Goal: Task Accomplishment & Management: Use online tool/utility

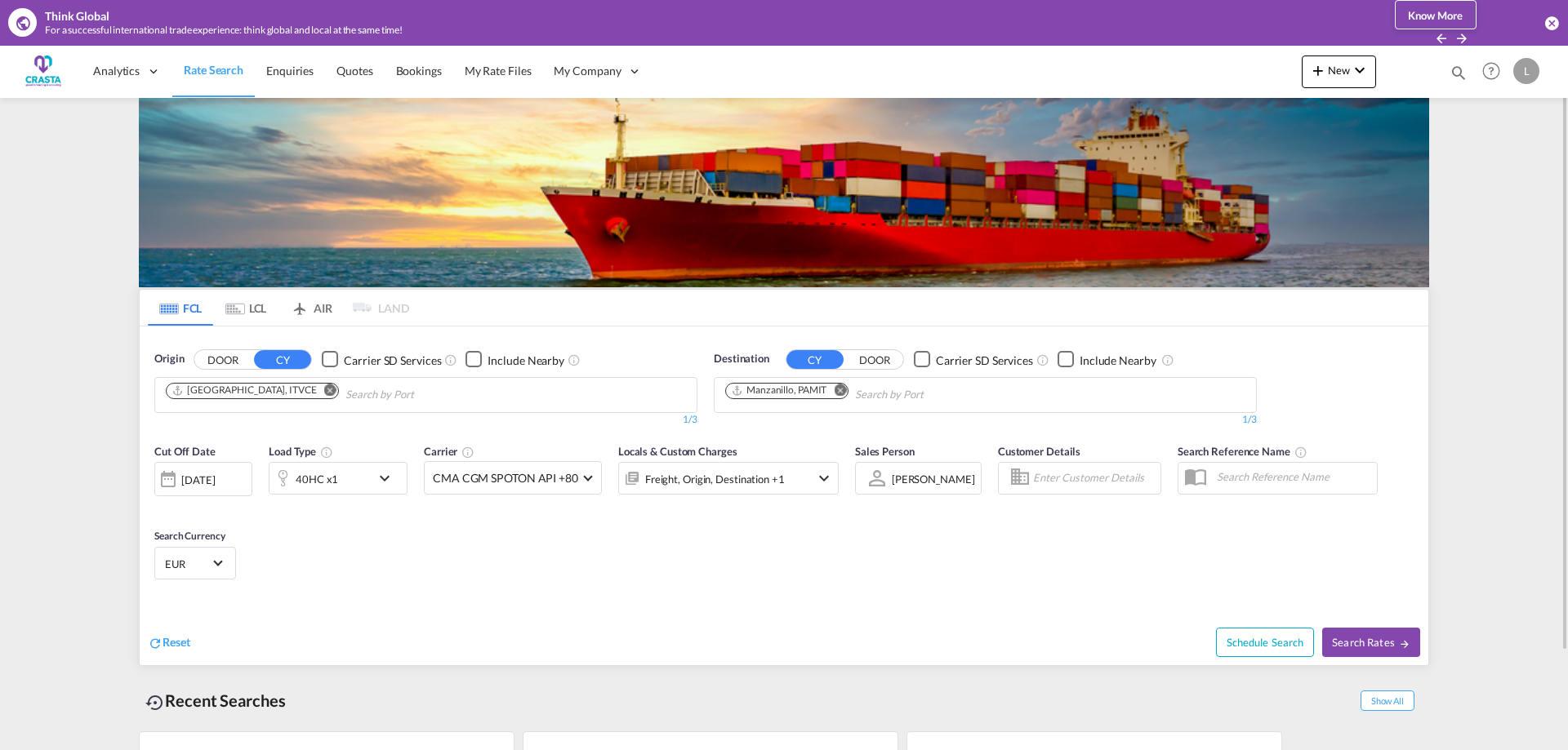
click at [842, 392] on md-icon "Remove" at bounding box center [839, 389] width 12 height 12
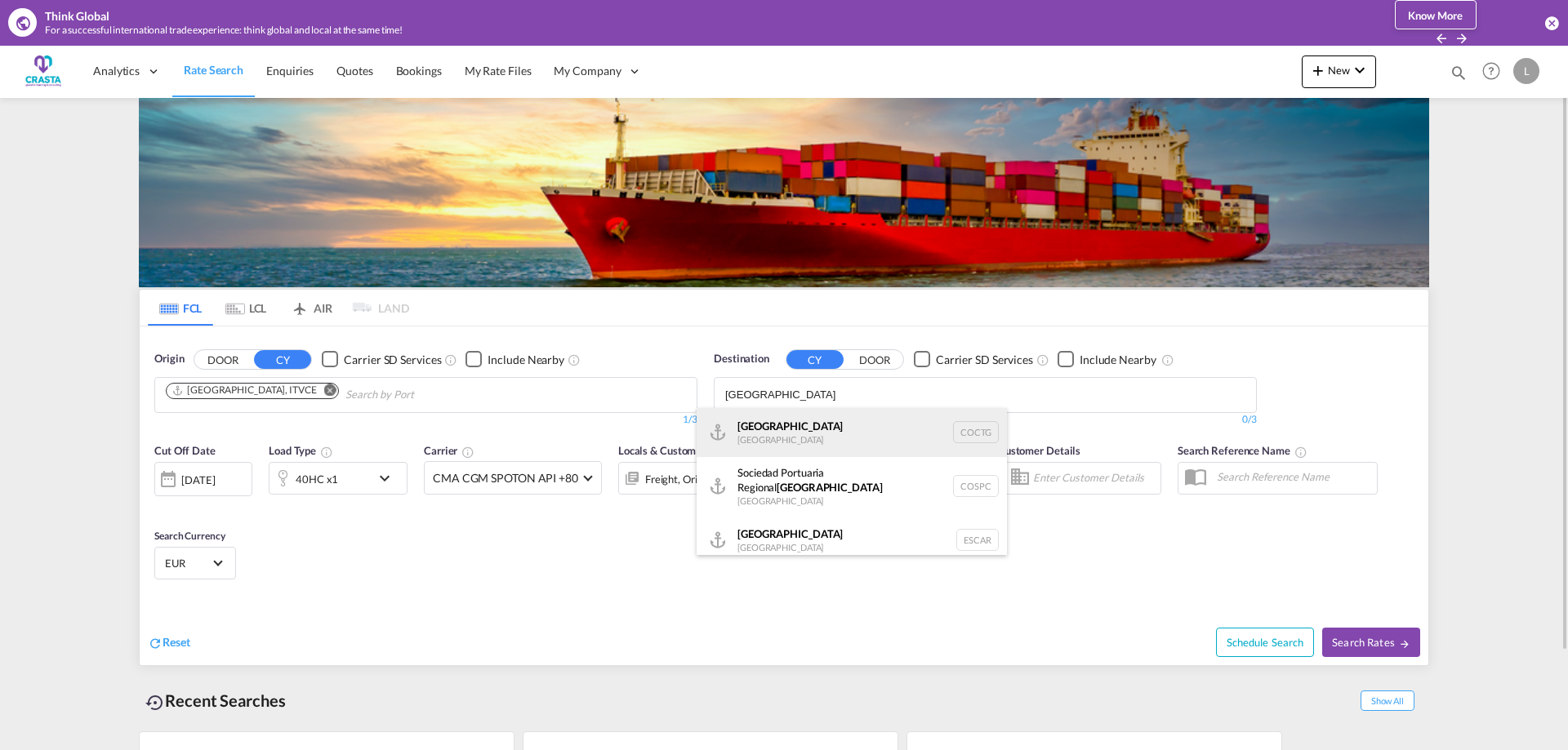
type input "[GEOGRAPHIC_DATA]"
click at [784, 423] on div "[GEOGRAPHIC_DATA] [GEOGRAPHIC_DATA] COCTG" at bounding box center [851, 432] width 310 height 49
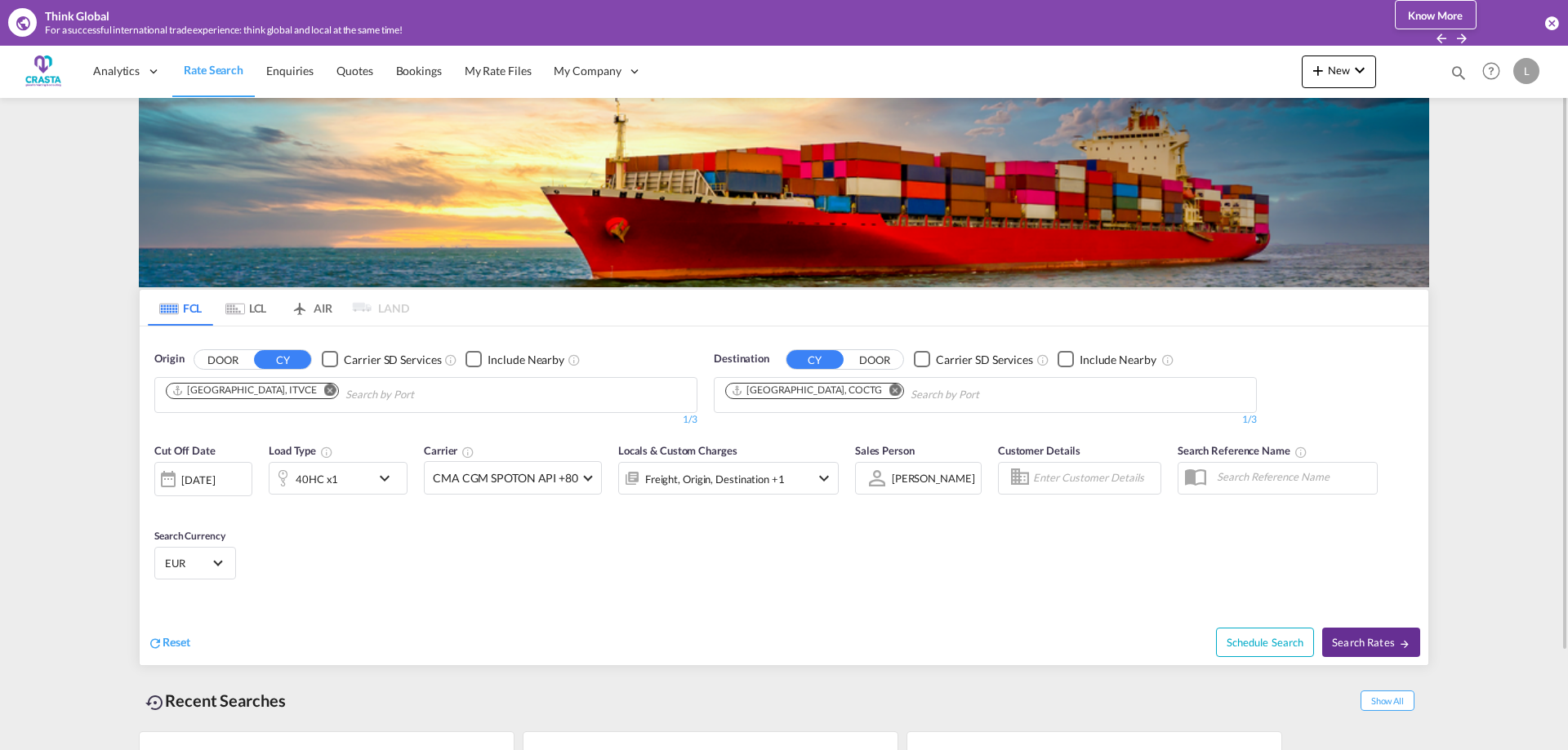
click at [1355, 649] on span "Search Rates" at bounding box center [1371, 642] width 78 height 13
type input "ITVCE to COCTG / [DATE]"
